Goal: Task Accomplishment & Management: Complete application form

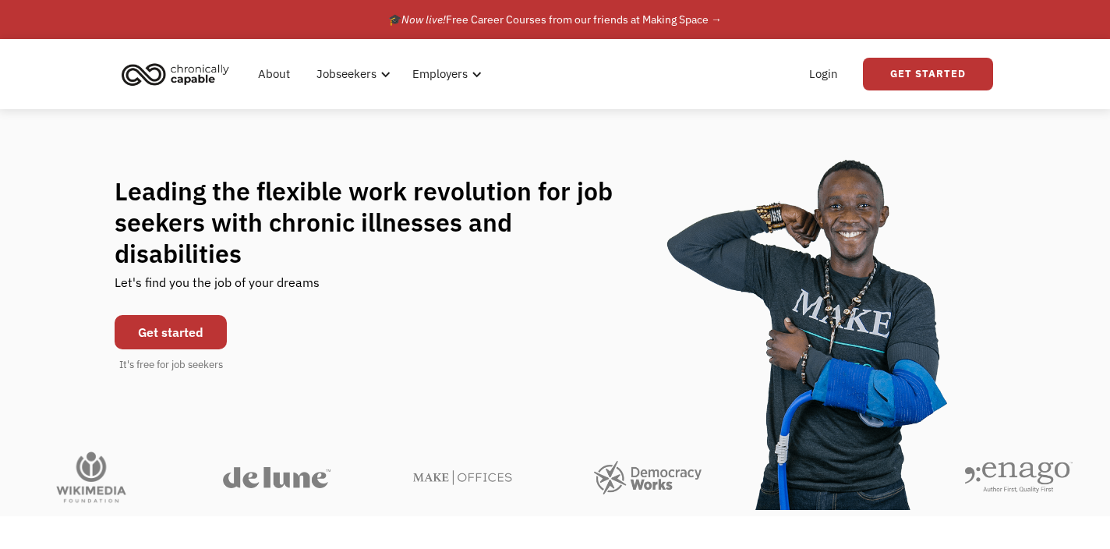
click at [165, 315] on link "Get started" at bounding box center [171, 332] width 112 height 34
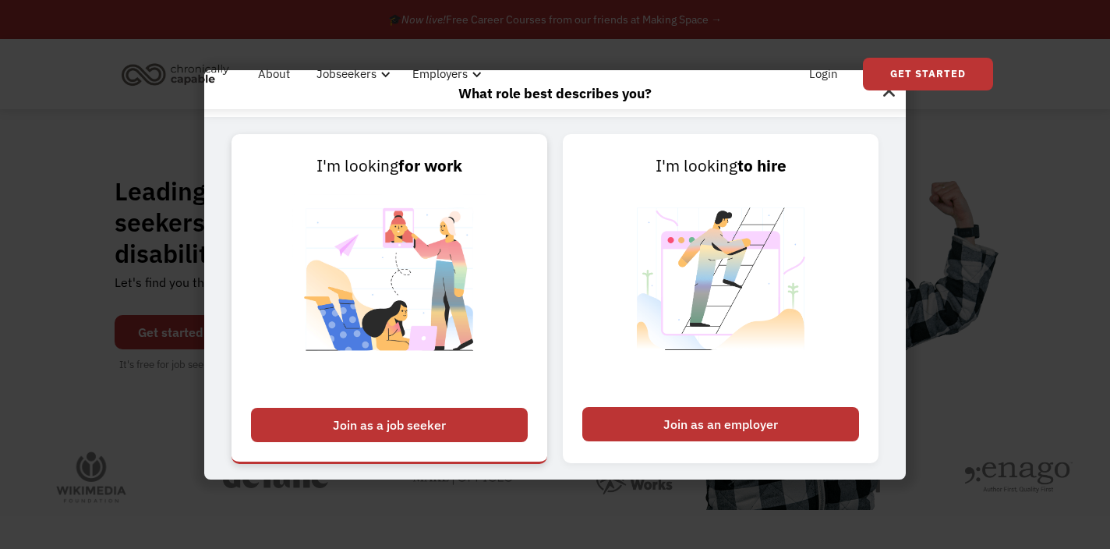
click at [412, 422] on div "Join as a job seeker" at bounding box center [389, 425] width 277 height 34
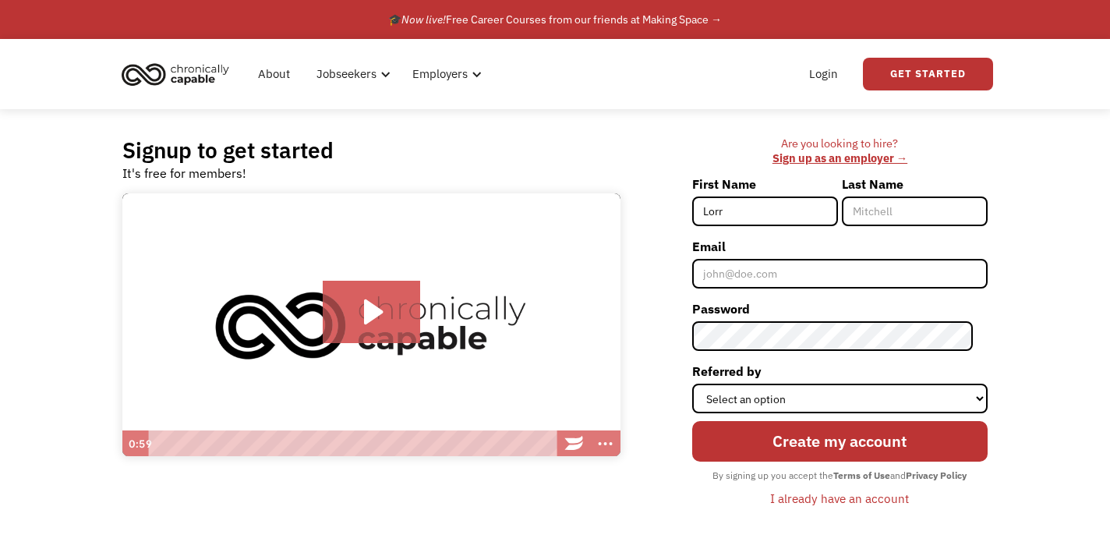
type input "[PERSON_NAME]"
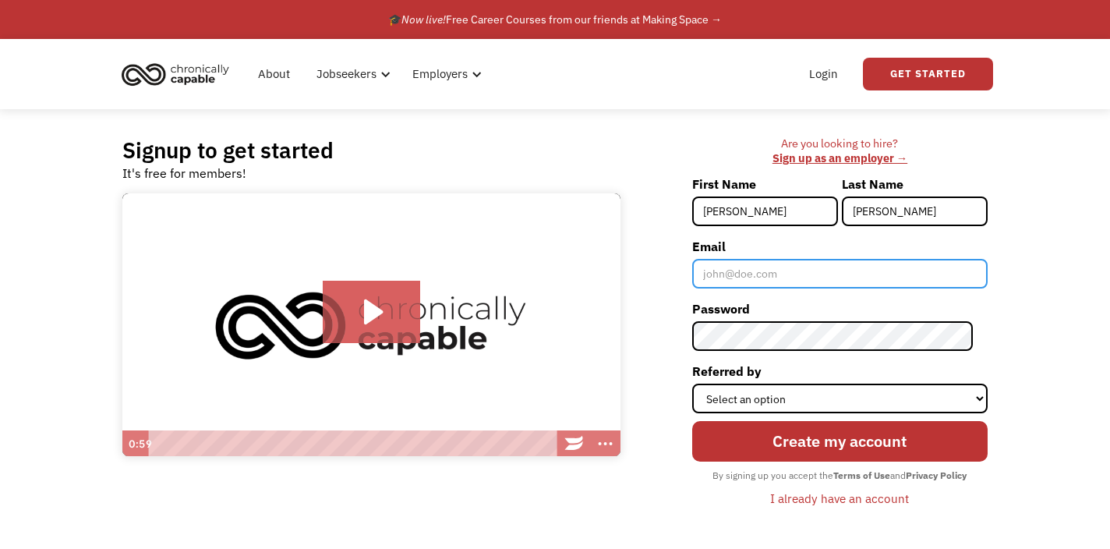
click at [790, 283] on input "Email" at bounding box center [839, 274] width 295 height 30
type input "[EMAIL_ADDRESS][DOMAIN_NAME]"
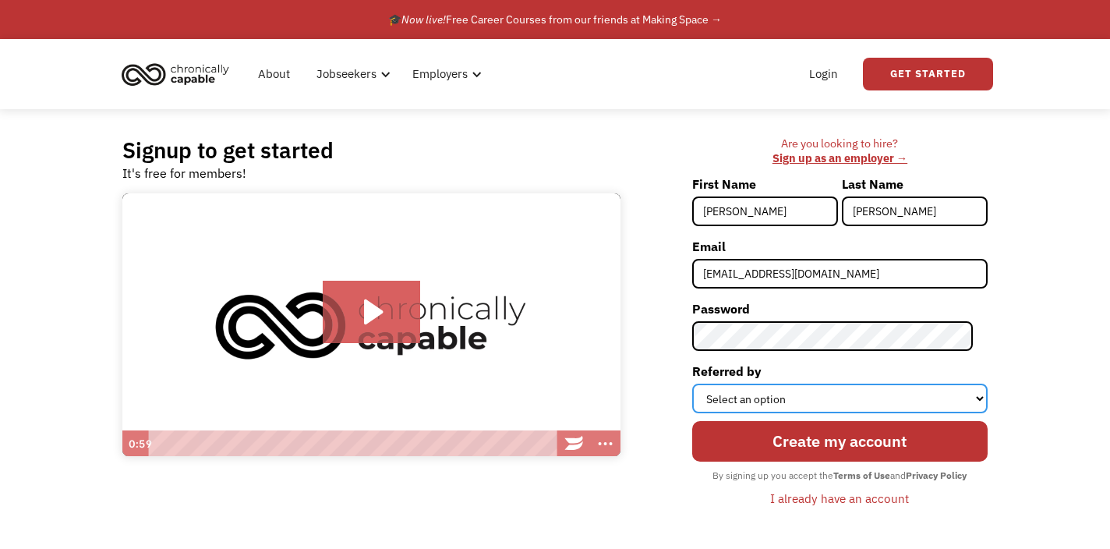
click at [803, 403] on select "Select an option Instagram Facebook Twitter Search Engine News Article Word of …" at bounding box center [839, 398] width 295 height 30
click at [706, 383] on select "Select an option Instagram Facebook Twitter Search Engine News Article Word of …" at bounding box center [839, 398] width 295 height 30
click at [793, 391] on select "Select an option Instagram Facebook Twitter Search Engine News Article Word of …" at bounding box center [839, 398] width 295 height 30
click at [706, 383] on select "Select an option Instagram Facebook Twitter Search Engine News Article Word of …" at bounding box center [839, 398] width 295 height 30
click at [772, 401] on select "Select an option Instagram Facebook Twitter Search Engine News Article Word of …" at bounding box center [839, 398] width 295 height 30
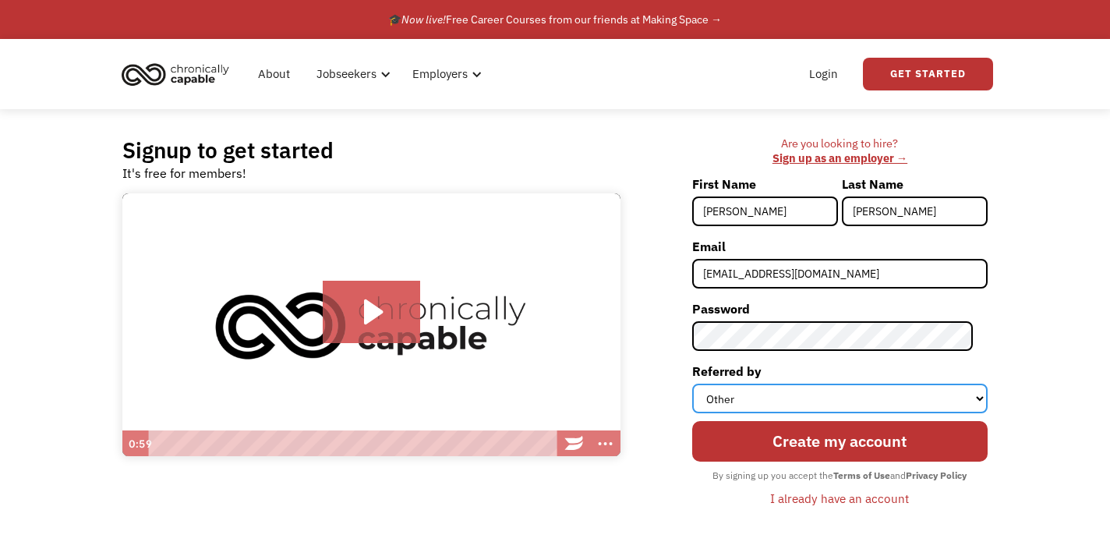
select select "Search Engine"
click at [706, 383] on select "Select an option Instagram Facebook Twitter Search Engine News Article Word of …" at bounding box center [839, 398] width 295 height 30
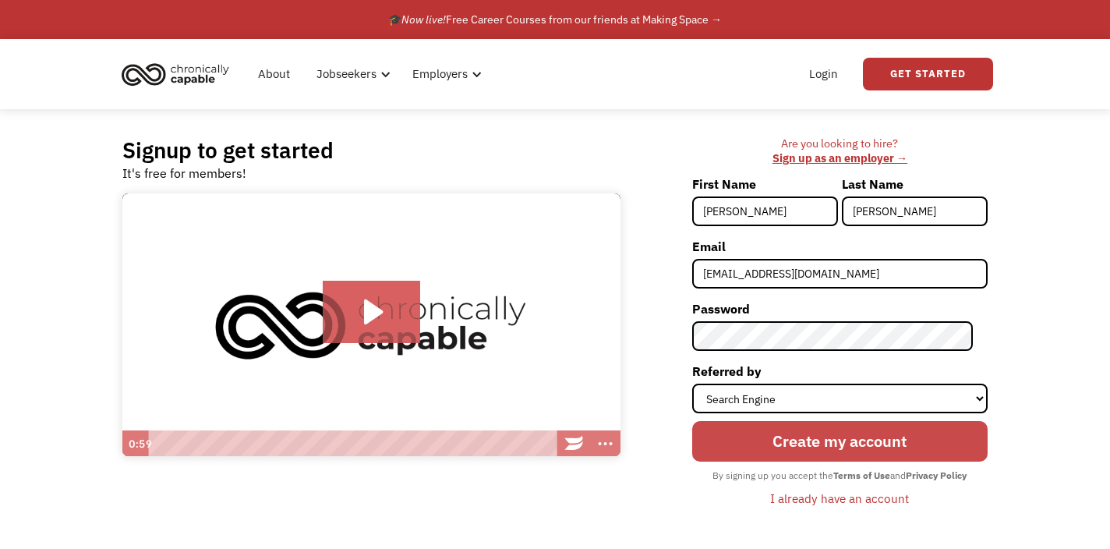
click at [774, 429] on input "Create my account" at bounding box center [839, 441] width 295 height 41
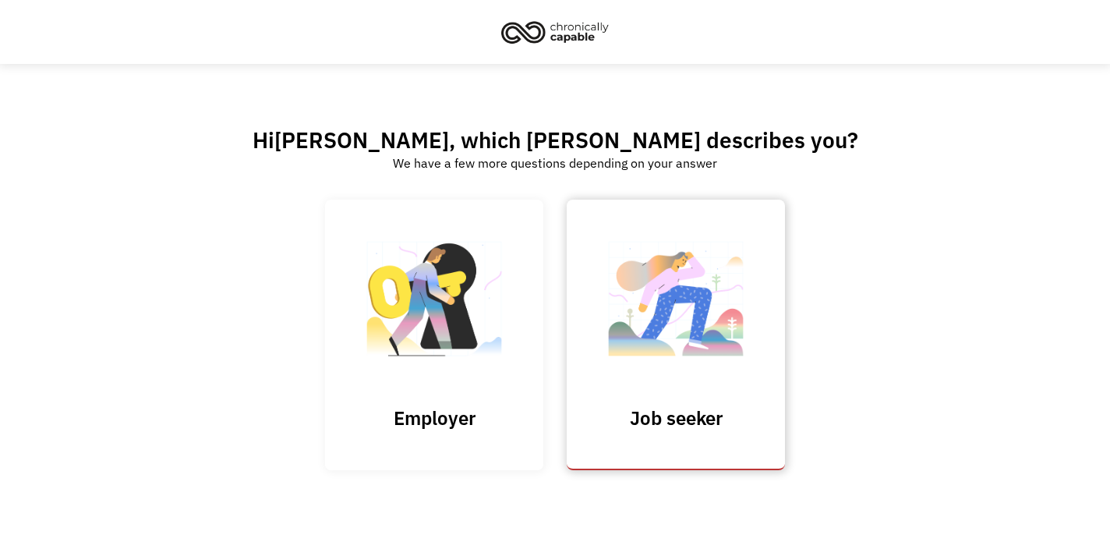
click at [710, 325] on img at bounding box center [676, 307] width 156 height 152
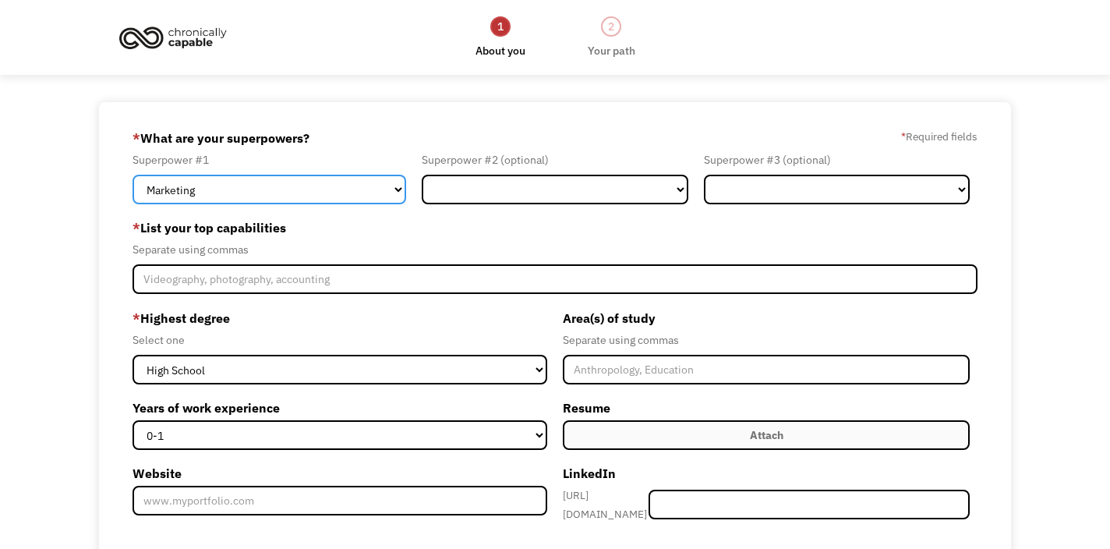
click at [397, 189] on select "Marketing Human Resources Finance Technology Operations Sales Industrial & Manu…" at bounding box center [269, 190] width 274 height 30
select select "Administration"
click at [132, 175] on select "Marketing Human Resources Finance Technology Operations Sales Industrial & Manu…" at bounding box center [269, 190] width 274 height 30
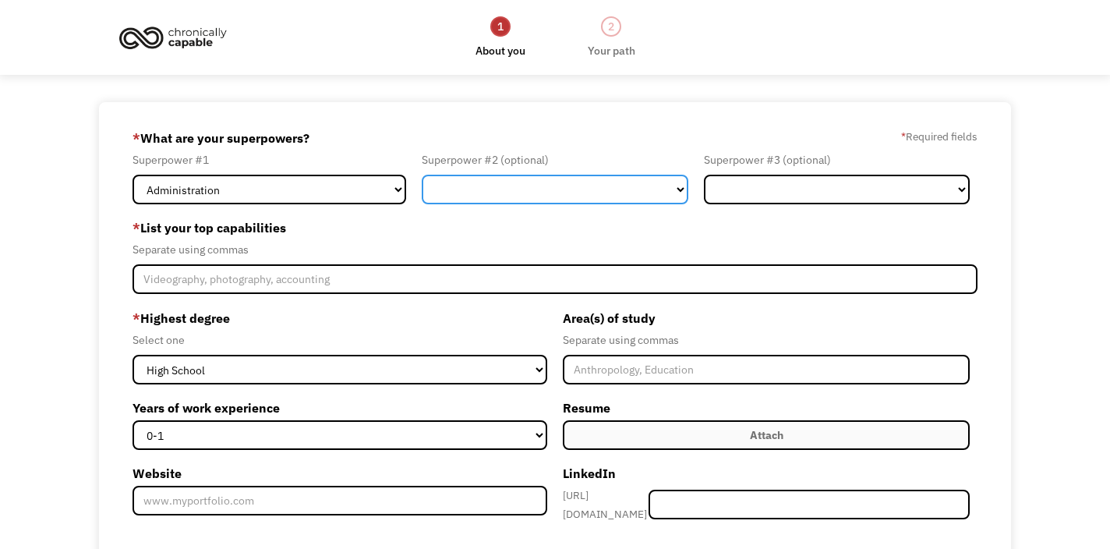
click at [461, 193] on select "Marketing Human Resources Finance Technology Operations Sales Industrial & Manu…" at bounding box center [555, 190] width 267 height 30
select select "Sales"
click at [422, 175] on select "Marketing Human Resources Finance Technology Operations Sales Industrial & Manu…" at bounding box center [555, 190] width 267 height 30
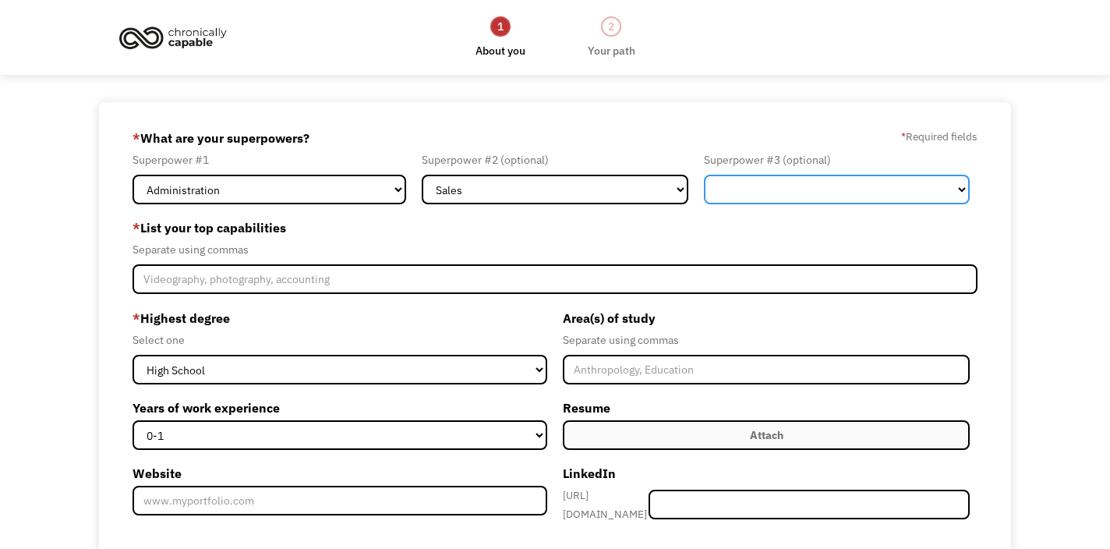
click at [732, 185] on select "Marketing Human Resources Finance Technology Operations Sales Industrial & Manu…" at bounding box center [837, 190] width 267 height 30
select select "Customer Service"
click at [704, 175] on select "Marketing Human Resources Finance Technology Operations Sales Industrial & Manu…" at bounding box center [837, 190] width 267 height 30
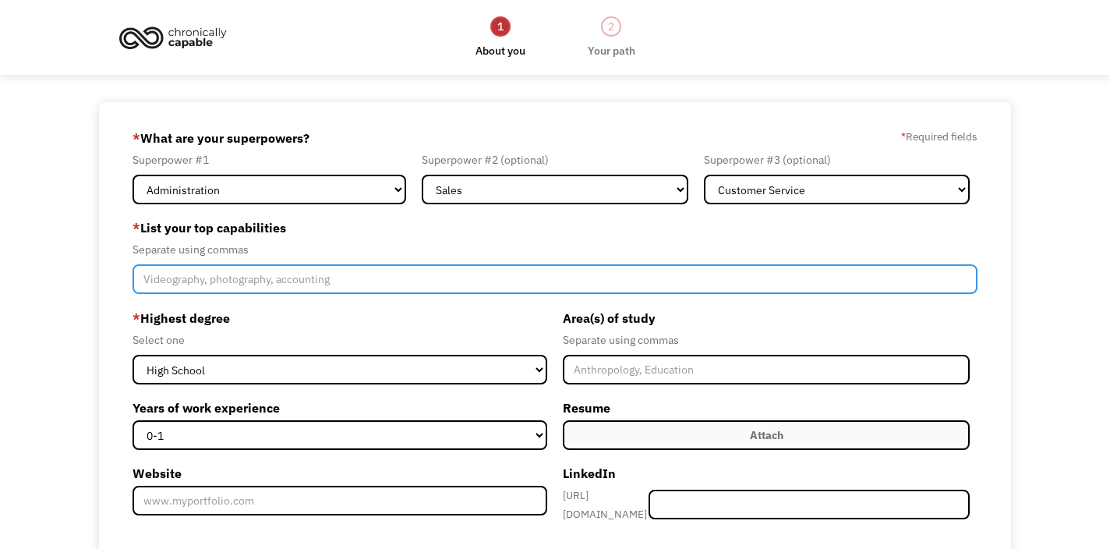
click at [411, 272] on input "Member-Create-Step1" at bounding box center [555, 279] width 846 height 30
type input "M"
click at [332, 282] on input "Microsoft office, Word, Excel, Empathy, sales support, order entry, administrat…" at bounding box center [555, 279] width 846 height 30
click at [517, 281] on input "Microsoft office, Word, Excel, sales support, order entry, administration," at bounding box center [555, 279] width 846 height 30
type input "Microsoft office, Word, Excel, sales support, order entry, administration"
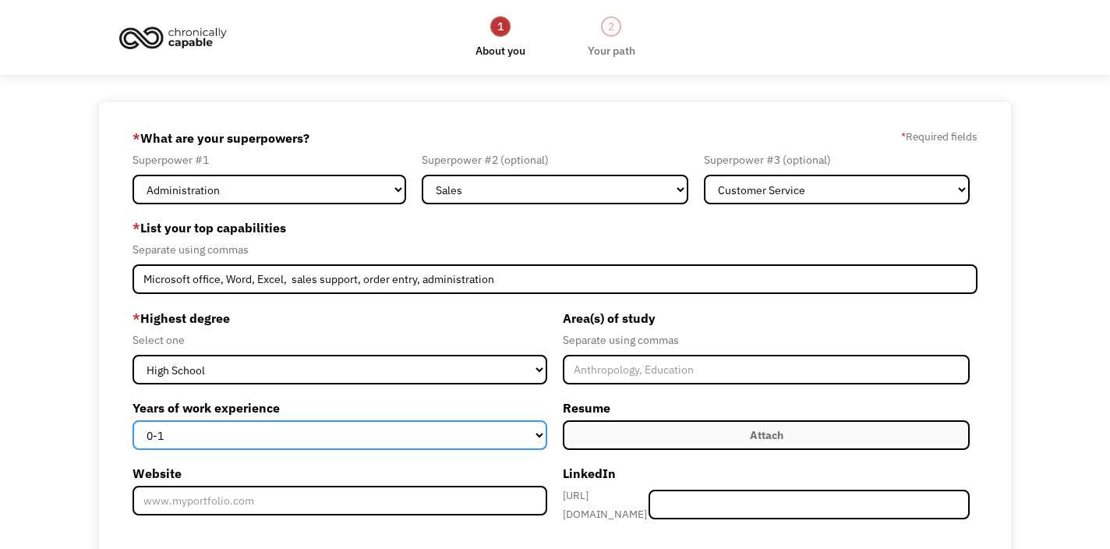
click at [318, 427] on select "0-1 2-4 5-10 11-15 15+" at bounding box center [339, 435] width 415 height 30
select select "15+"
click at [132, 420] on select "0-1 2-4 5-10 11-15 15+" at bounding box center [339, 435] width 415 height 30
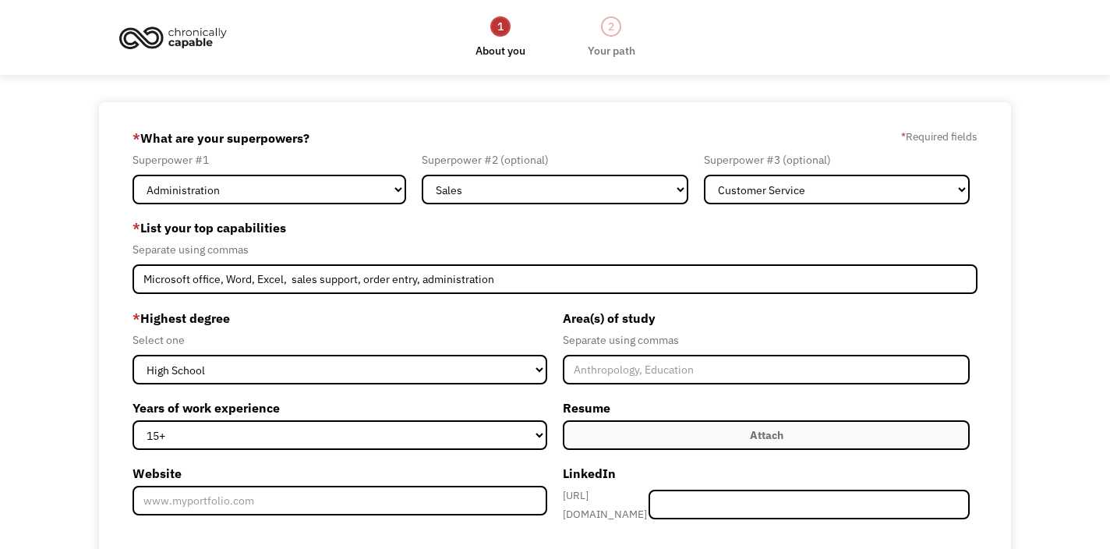
click at [591, 436] on label "Attach" at bounding box center [766, 435] width 407 height 30
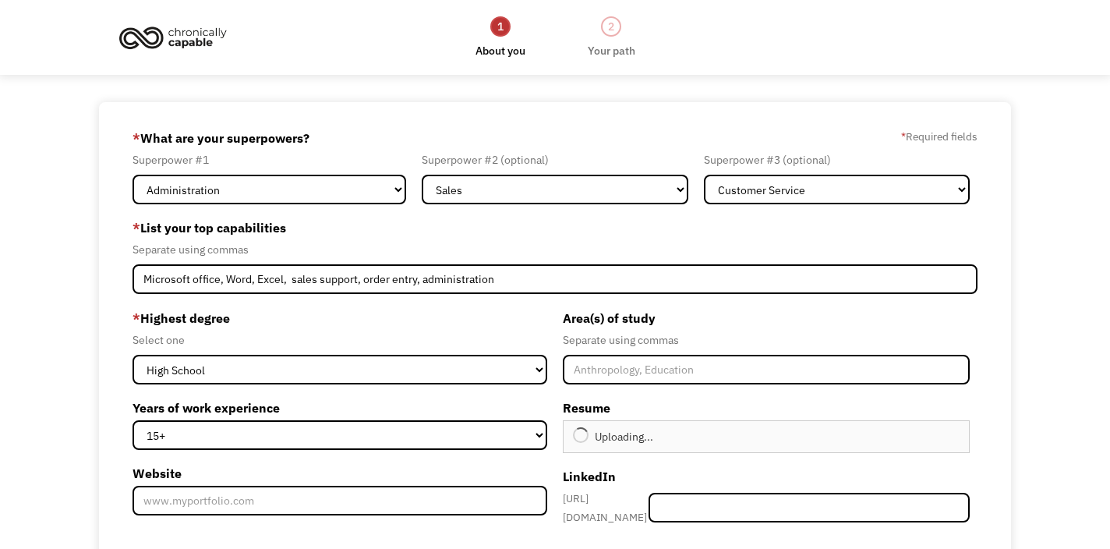
type input "Continue"
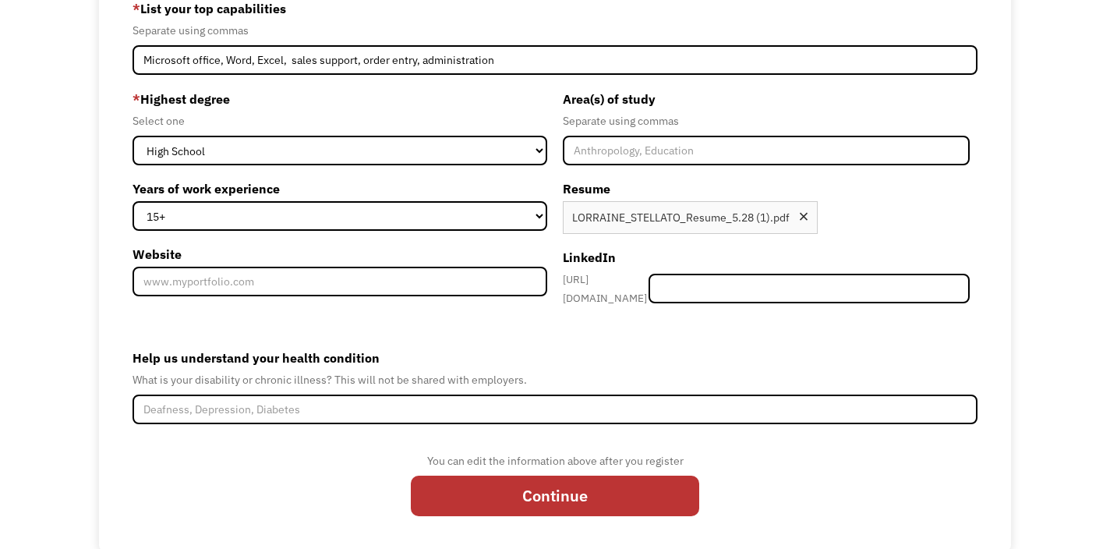
scroll to position [220, 0]
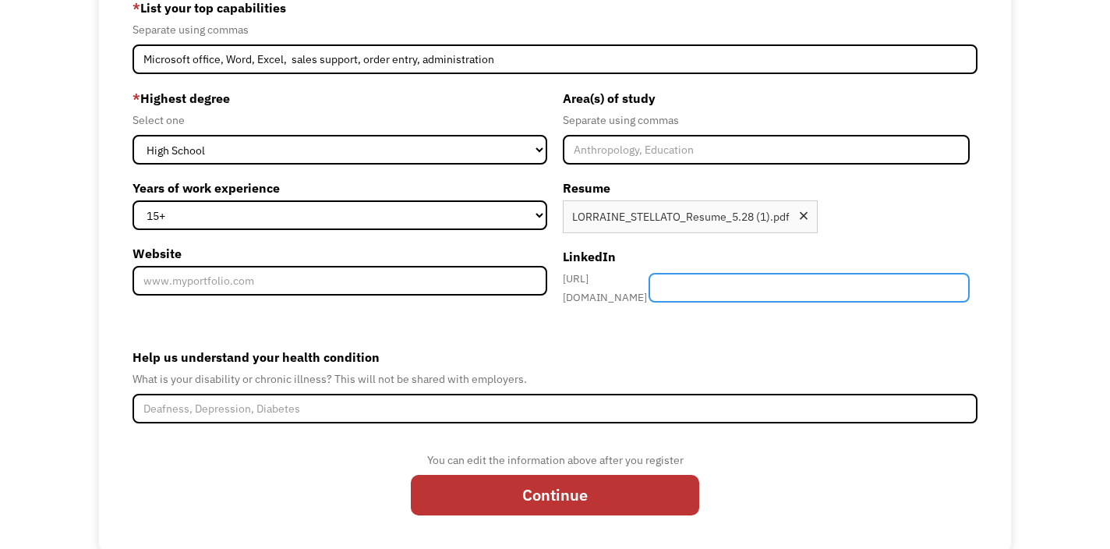
click at [757, 273] on input "Member-Create-Step1" at bounding box center [809, 288] width 322 height 30
paste input "[DOMAIN_NAME][URL][PERSON_NAME]"
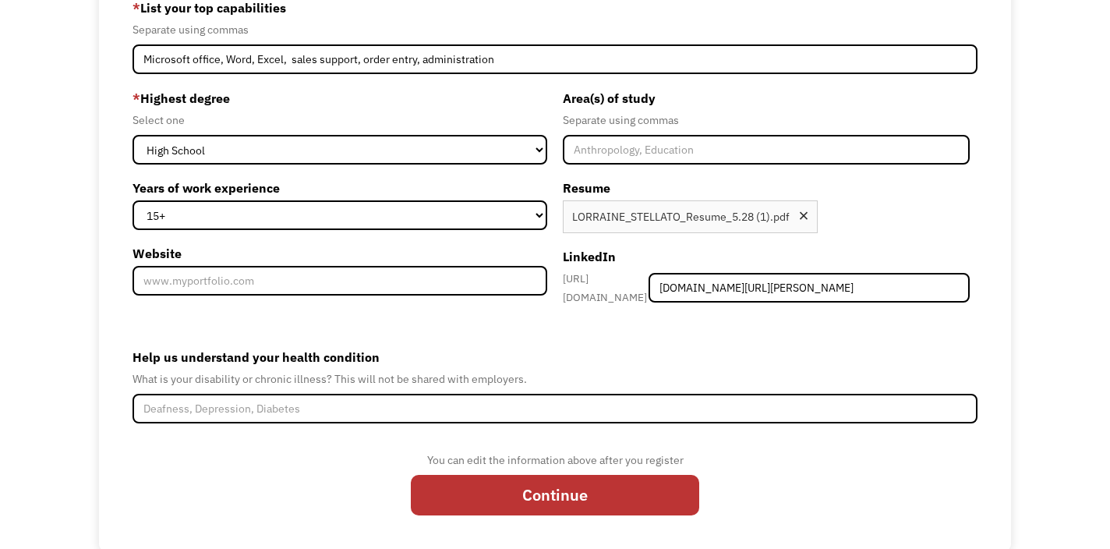
click at [741, 345] on label "Help us understand your health condition" at bounding box center [555, 356] width 846 height 25
click at [741, 394] on input "Help us understand your health condition" at bounding box center [555, 409] width 846 height 30
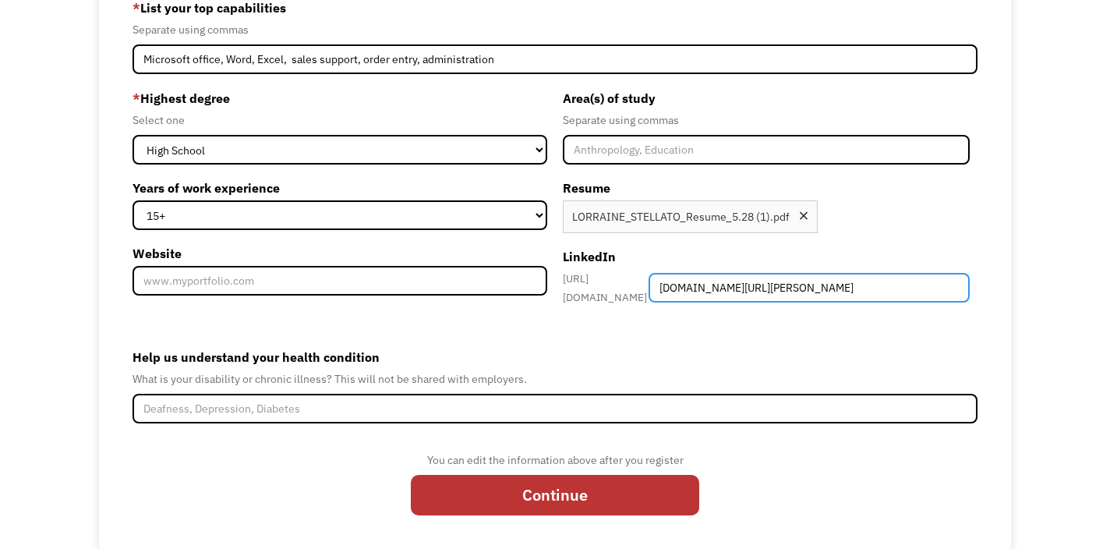
drag, startPoint x: 821, startPoint y: 283, endPoint x: 664, endPoint y: 290, distance: 157.6
click at [664, 290] on div "[URL][DOMAIN_NAME] [DOMAIN_NAME][URL][PERSON_NAME]" at bounding box center [766, 287] width 407 height 37
type input "[PERSON_NAME]-b7ba6840"
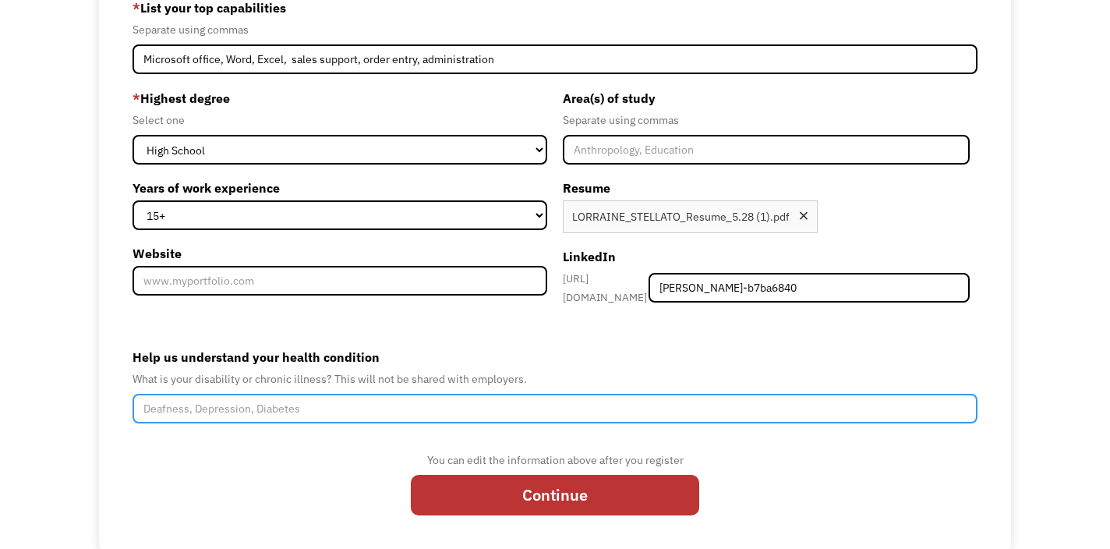
click at [726, 394] on input "Help us understand your health condition" at bounding box center [555, 409] width 846 height 30
click at [203, 399] on input "I have ADD, Anxiety, [MEDICAL_DATA]," at bounding box center [555, 409] width 846 height 30
click at [343, 400] on input "I have ADD, Social & [MEDICAL_DATA], [MEDICAL_DATA]," at bounding box center [555, 409] width 846 height 30
click at [476, 404] on input "I have ADD, Social & [MEDICAL_DATA], [MEDICAL_DATA]," at bounding box center [555, 409] width 846 height 30
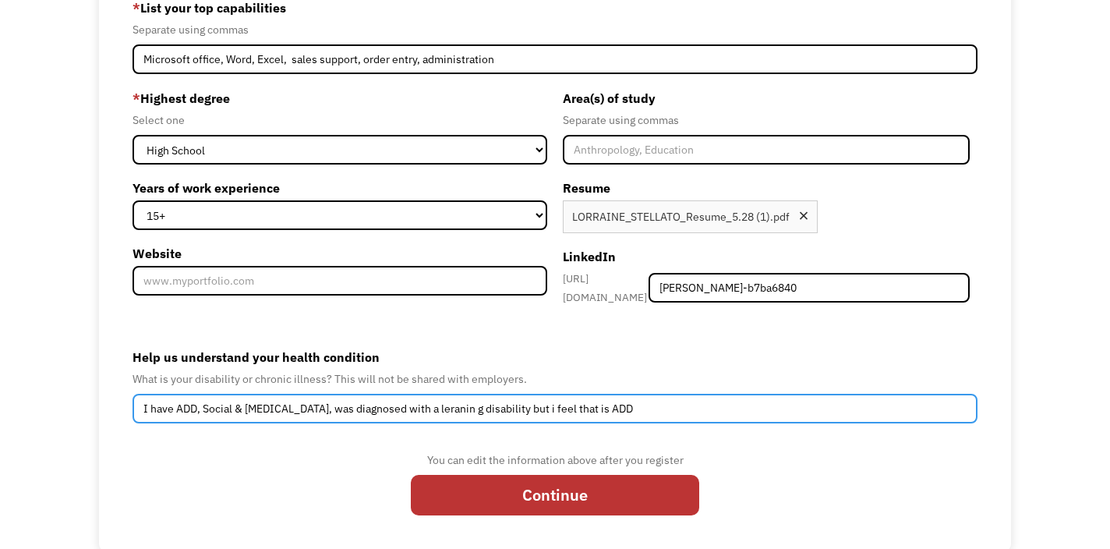
click at [533, 401] on input "I have ADD, Social & [MEDICAL_DATA], was diagnosed with a leranin g disability …" at bounding box center [555, 409] width 846 height 30
click at [512, 401] on input "I have ADD, Social & [MEDICAL_DATA], was diagnosed with a leraning disability b…" at bounding box center [555, 409] width 846 height 30
click at [514, 398] on input "I have ADD, Social & [MEDICAL_DATA], was diagnosed with a leaning disability bu…" at bounding box center [555, 409] width 846 height 30
click at [718, 401] on input "I have ADD, Social & [MEDICAL_DATA], was diagnosed with a [MEDICAL_DATA] but i …" at bounding box center [555, 409] width 846 height 30
click at [665, 401] on input "I have ADD, Social & [MEDICAL_DATA], was diagnosed with a [MEDICAL_DATA] but i …" at bounding box center [555, 409] width 846 height 30
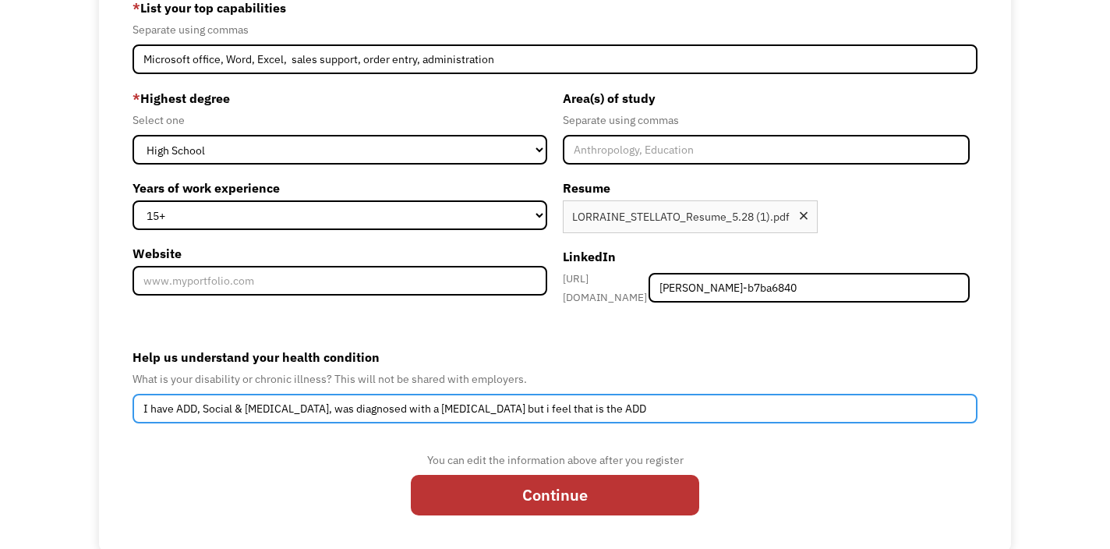
click at [719, 401] on input "I have ADD, Social & [MEDICAL_DATA], was diagnosed with a [MEDICAL_DATA] but i …" at bounding box center [555, 409] width 846 height 30
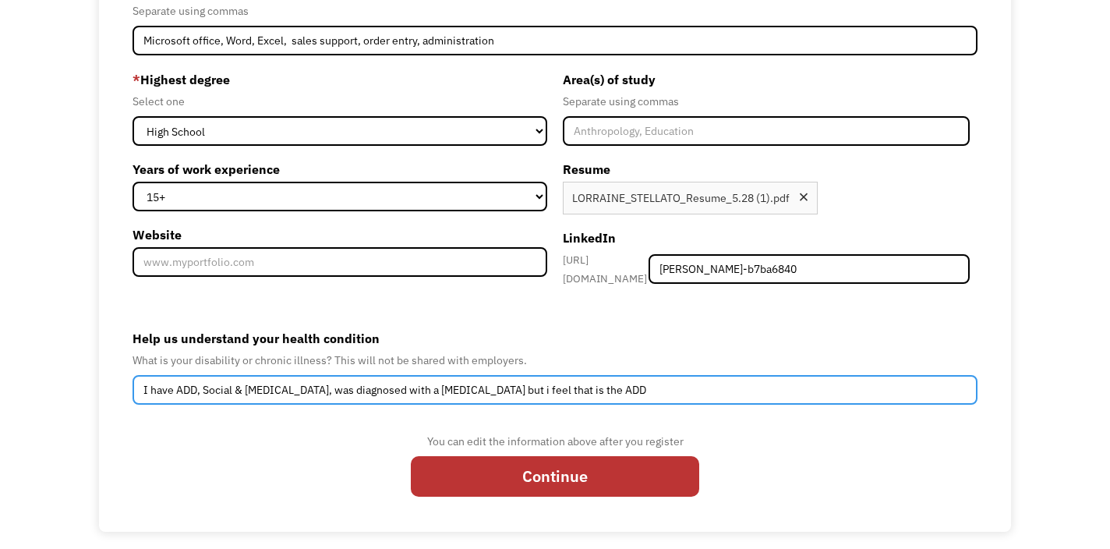
scroll to position [241, 0]
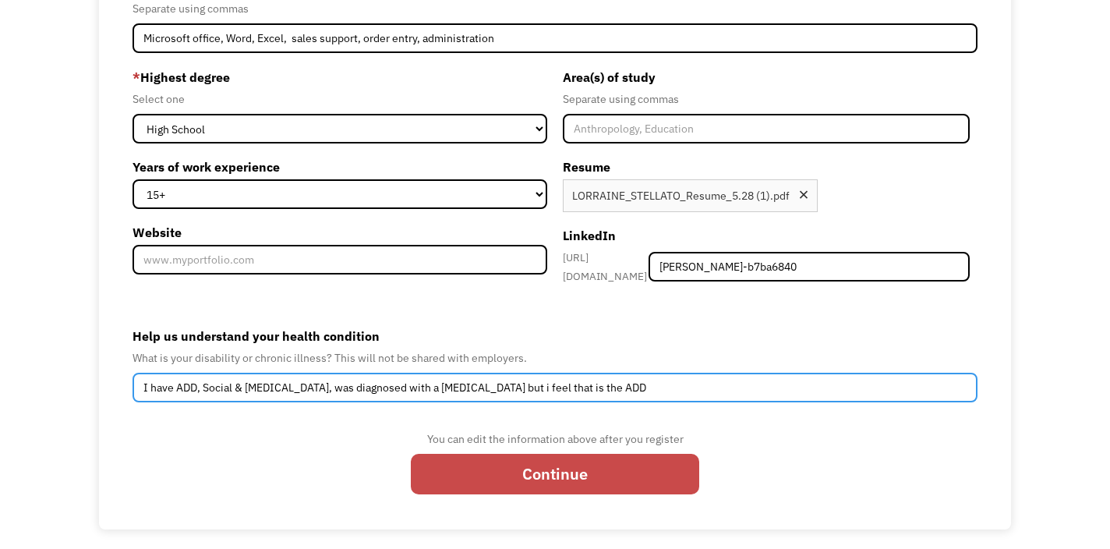
type input "I have ADD, Social & [MEDICAL_DATA], was diagnosed with a [MEDICAL_DATA] but i …"
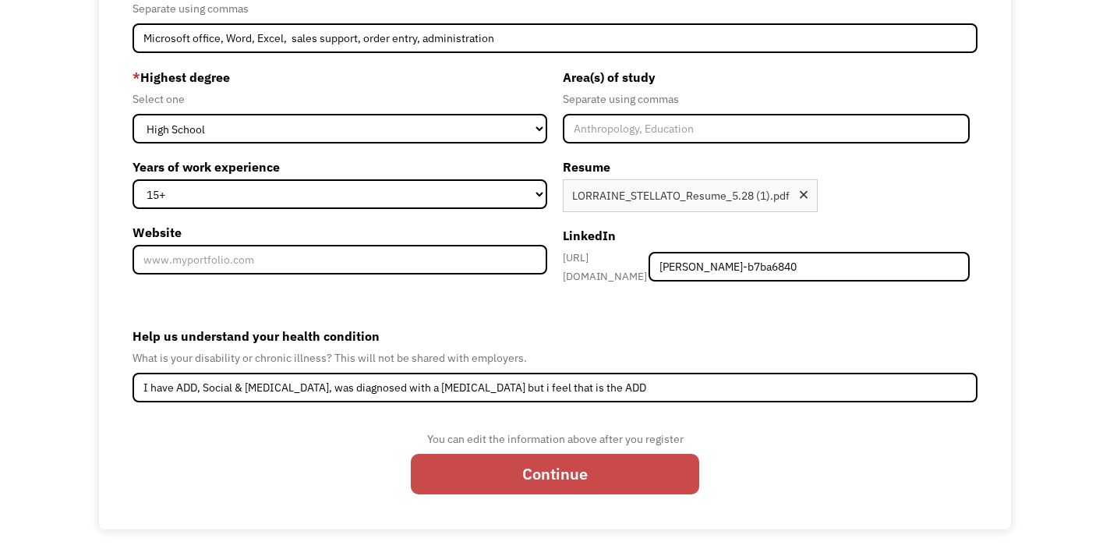
click at [546, 471] on input "Continue" at bounding box center [555, 474] width 288 height 41
type input "Please wait..."
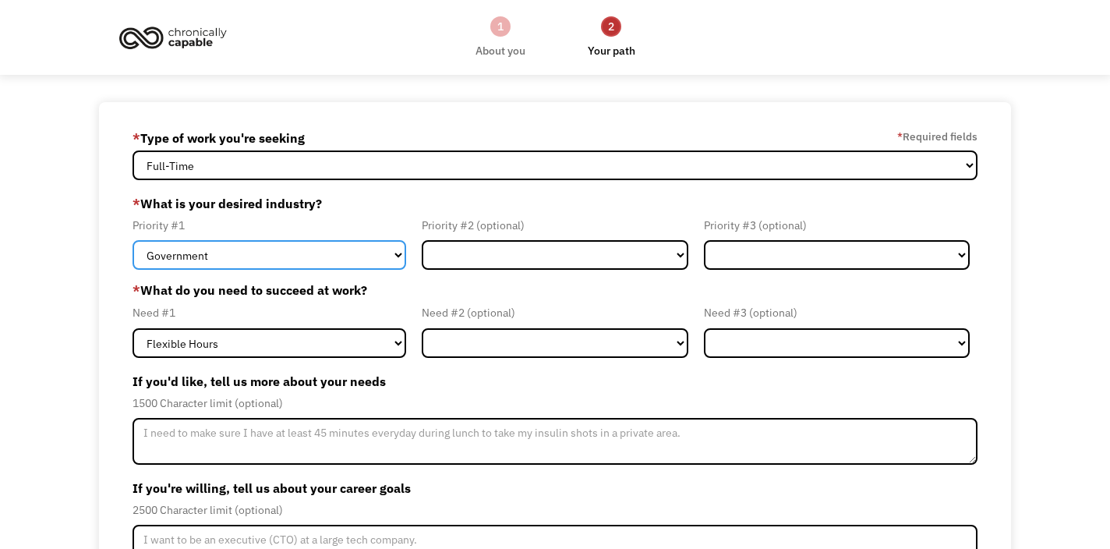
click at [370, 257] on select "Government Finance & Insurance Health & Social Care Tech & Engineering Creative…" at bounding box center [269, 255] width 274 height 30
select select "Administrative"
click at [132, 240] on select "Government Finance & Insurance Health & Social Care Tech & Engineering Creative…" at bounding box center [269, 255] width 274 height 30
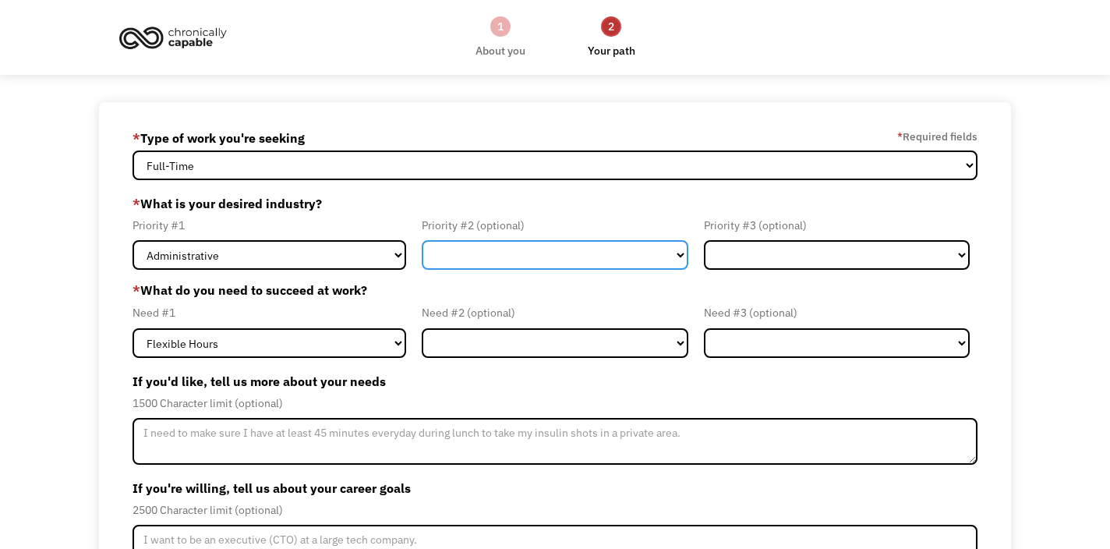
click at [493, 254] on select "Government Finance & Insurance Health & Social Care Tech & Engineering Creative…" at bounding box center [555, 255] width 267 height 30
select select "Government"
click at [422, 240] on select "Government Finance & Insurance Health & Social Care Tech & Engineering Creative…" at bounding box center [555, 255] width 267 height 30
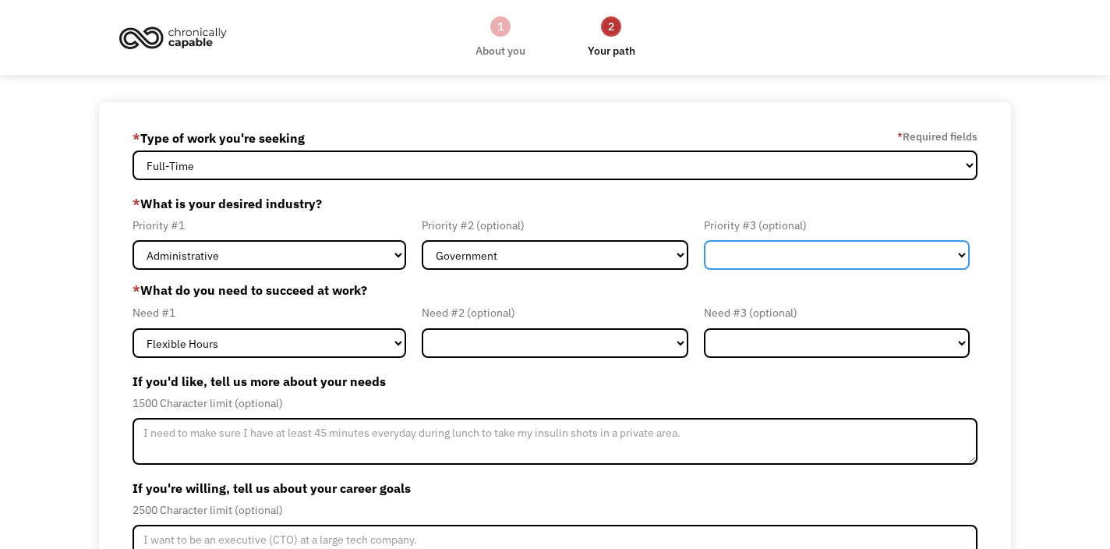
click at [740, 250] on select "Government Finance & Insurance Health & Social Care Tech & Engineering Creative…" at bounding box center [837, 255] width 267 height 30
select select "Other"
click at [704, 240] on select "Government Finance & Insurance Health & Social Care Tech & Engineering Creative…" at bounding box center [837, 255] width 267 height 30
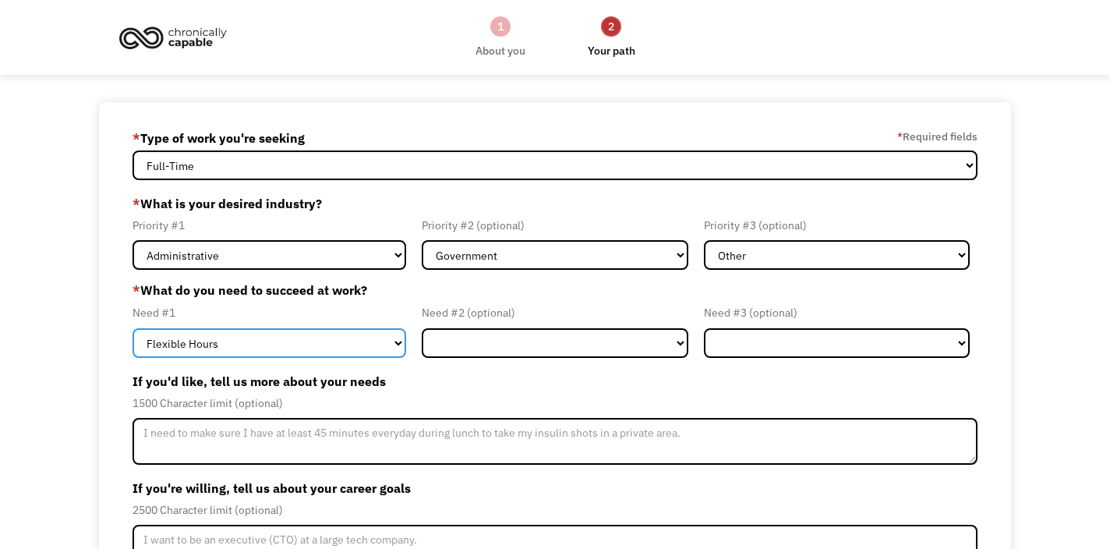
click at [362, 341] on select "Flexible Hours Remote Work Service Animal On-site Accommodations Visual Support…" at bounding box center [269, 343] width 274 height 30
select select "Remote Work"
click at [132, 328] on select "Flexible Hours Remote Work Service Animal On-site Accommodations Visual Support…" at bounding box center [269, 343] width 274 height 30
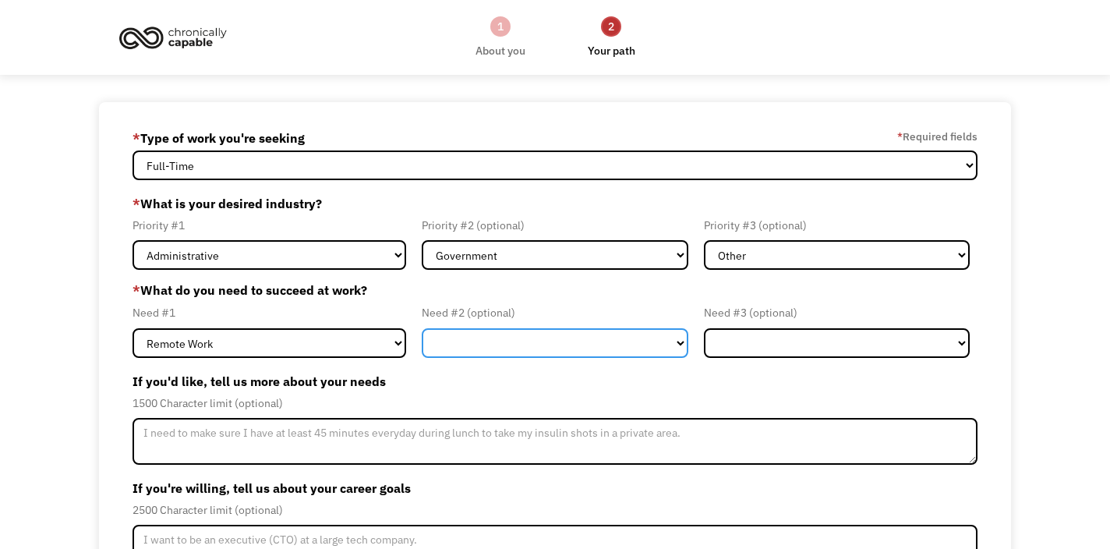
click at [480, 348] on select "Flexible Hours Remote Work Service Animal On-site Accommodations Visual Support…" at bounding box center [555, 343] width 267 height 30
select select "Flexible Hours"
click at [422, 328] on select "Flexible Hours Remote Work Service Animal On-site Accommodations Visual Support…" at bounding box center [555, 343] width 267 height 30
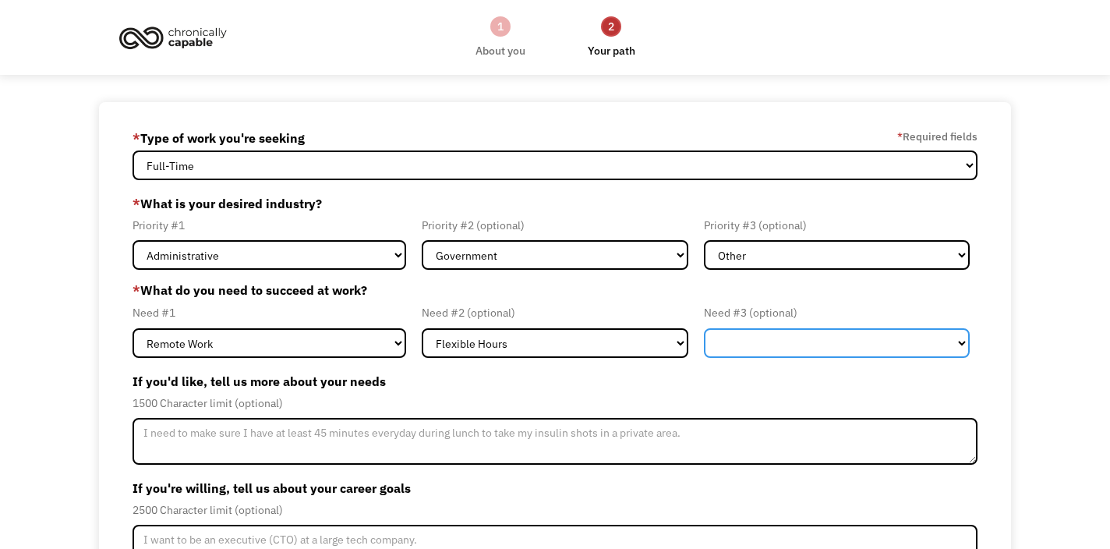
click at [743, 345] on select "Flexible Hours Remote Work Service Animal On-site Accommodations Visual Support…" at bounding box center [837, 343] width 267 height 30
select select "Remote Work"
click at [704, 328] on select "Flexible Hours Remote Work Service Animal On-site Accommodations Visual Support…" at bounding box center [837, 343] width 267 height 30
click at [722, 344] on select "Flexible Hours Remote Work Service Animal On-site Accommodations Visual Support…" at bounding box center [837, 343] width 267 height 30
click at [965, 347] on select "Flexible Hours Remote Work Service Animal On-site Accommodations Visual Support…" at bounding box center [837, 343] width 267 height 30
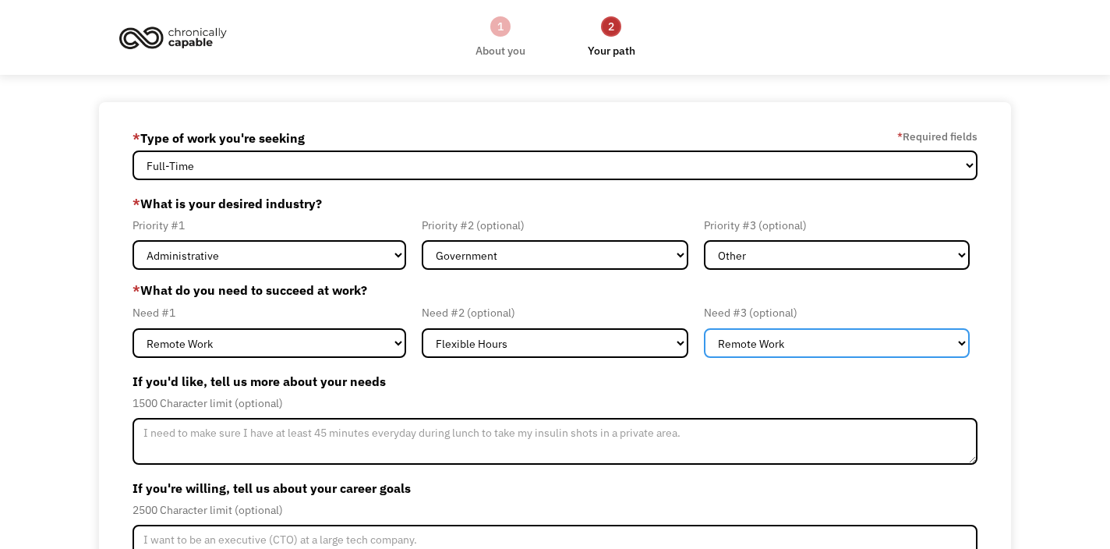
select select "Member-Update-Form-Step2"
click at [704, 328] on select "Flexible Hours Remote Work Service Animal On-site Accommodations Visual Support…" at bounding box center [837, 343] width 267 height 30
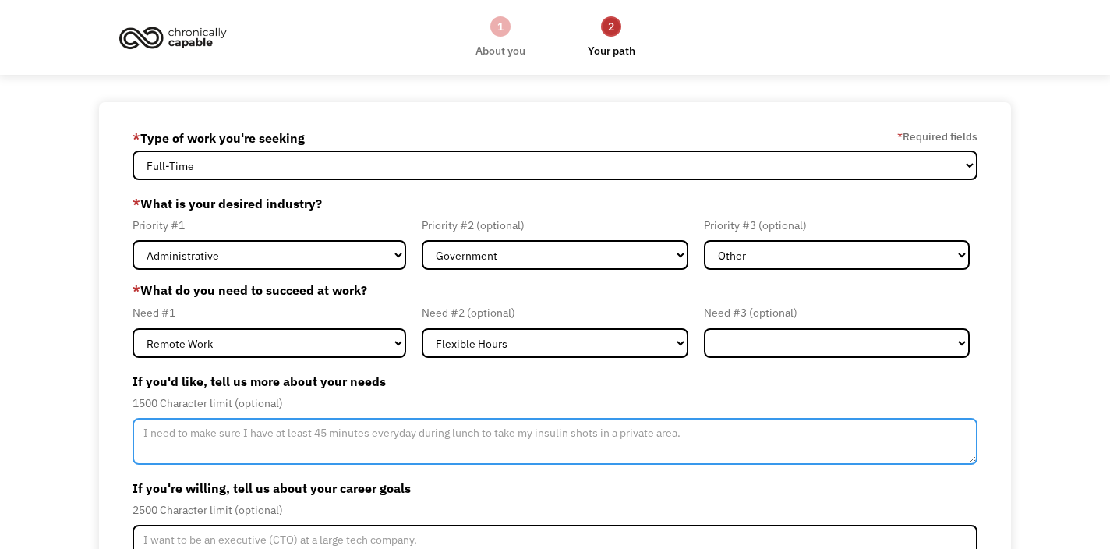
click at [251, 435] on textarea "Member-Update-Form-Step2" at bounding box center [555, 441] width 846 height 47
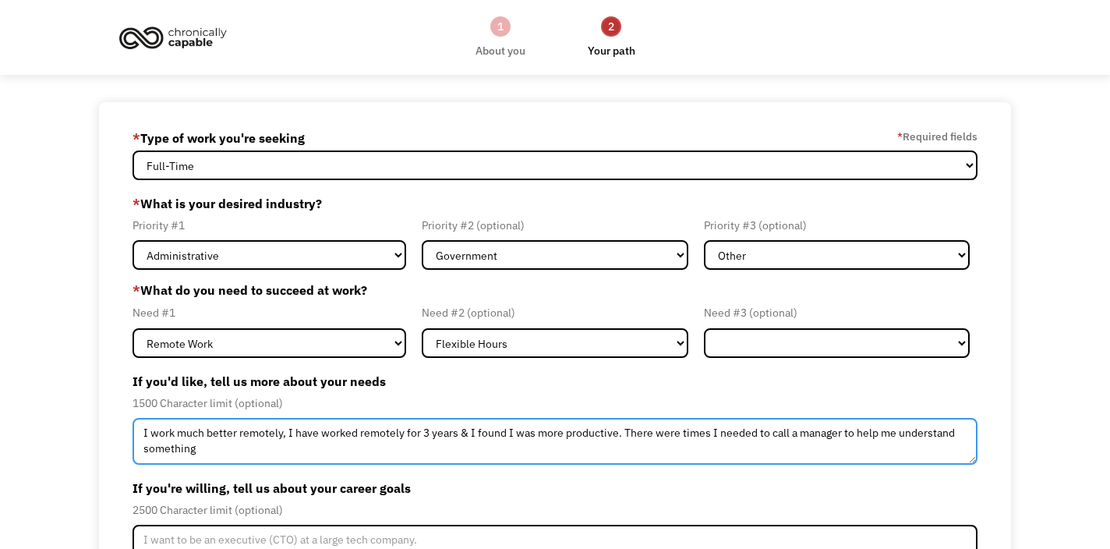
click at [710, 427] on textarea "I work much better remotely, I have worked remotely for 3 years & I found I was…" at bounding box center [555, 441] width 846 height 47
click at [245, 445] on textarea "I work much better remotely, I have worked remotely for 3 years & I found I was…" at bounding box center [555, 441] width 846 height 47
click at [263, 448] on textarea "I work much better remotely, I have worked remotely for 3 years & I found I was…" at bounding box center [555, 441] width 846 height 47
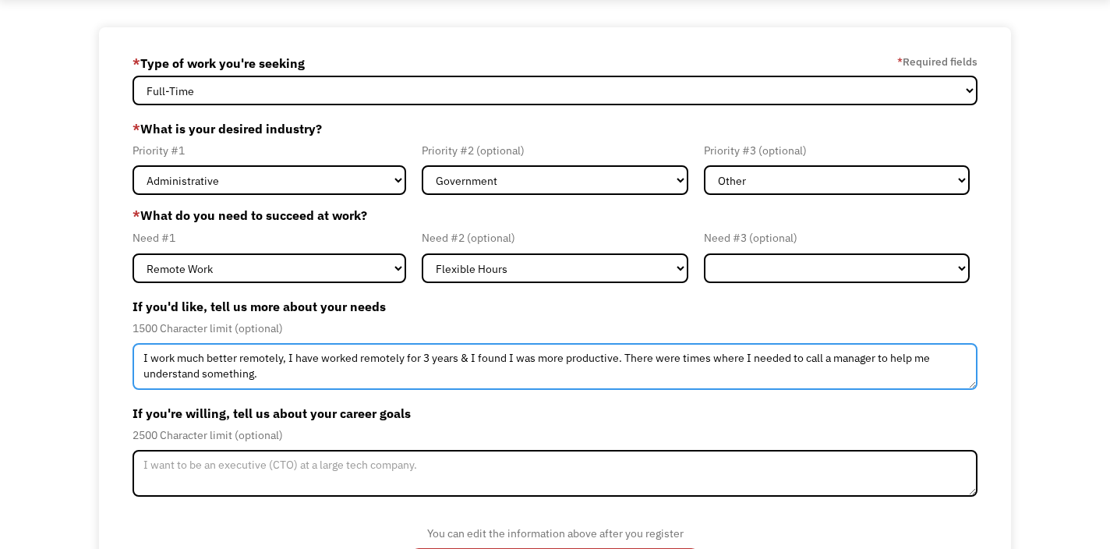
scroll to position [149, 0]
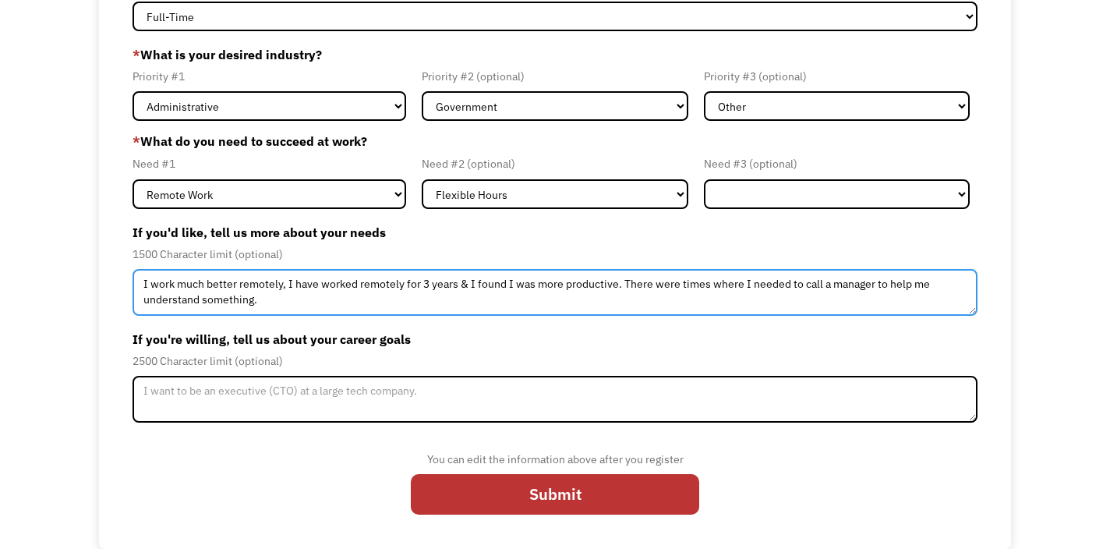
type textarea "I work much better remotely, I have worked remotely for 3 years & I found I was…"
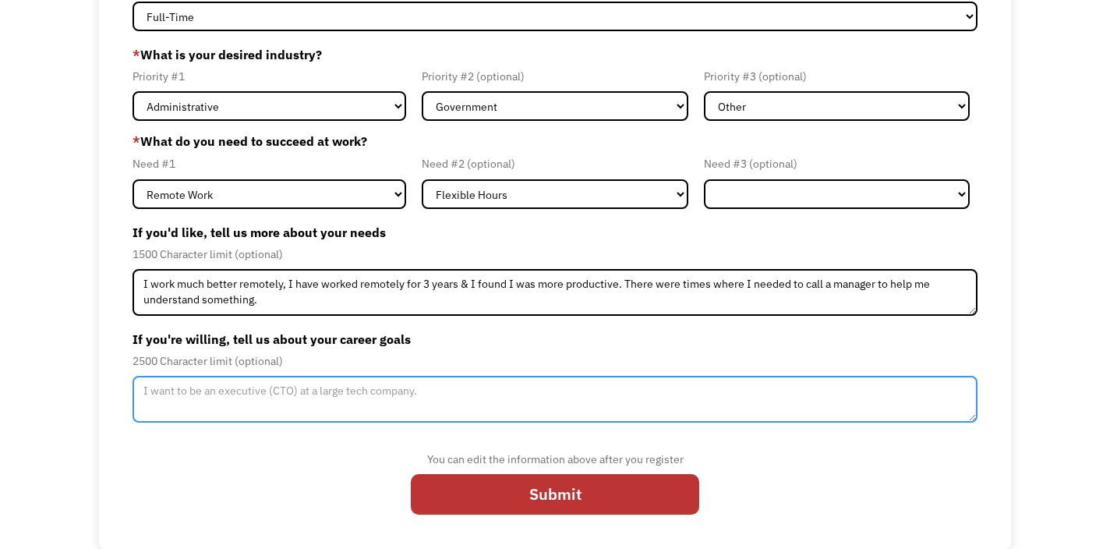
click at [235, 390] on textarea "Member-Update-Form-Step2" at bounding box center [555, 399] width 846 height 47
click at [208, 389] on textarea "I really wouldlike to be" at bounding box center [555, 399] width 846 height 47
click at [268, 390] on textarea "I really would like to be" at bounding box center [555, 399] width 846 height 47
type textarea "I"
paste textarea "My goal is to keep growing as a remote order entry specialist, using my skills …"
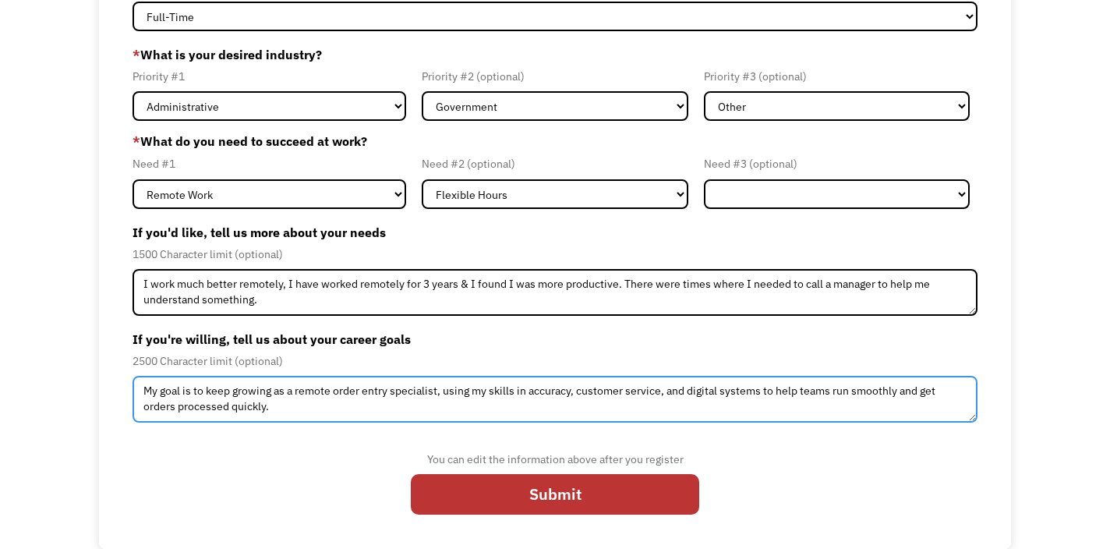
drag, startPoint x: 439, startPoint y: 392, endPoint x: 623, endPoint y: 414, distance: 185.2
click at [623, 415] on textarea "My goal is to keep growing as a remote order entry specialist, using my skills …" at bounding box center [555, 399] width 846 height 47
type textarea "My goal is to keep growing as a remote order entry specialist"
